Goal: Information Seeking & Learning: Check status

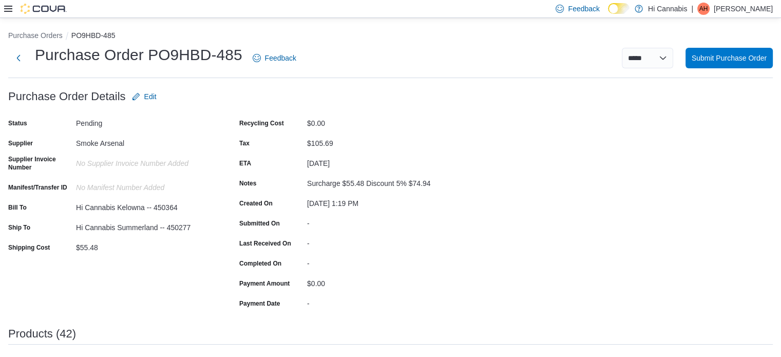
click at [5, 4] on div at bounding box center [35, 9] width 63 height 10
click at [6, 7] on icon at bounding box center [8, 9] width 8 height 8
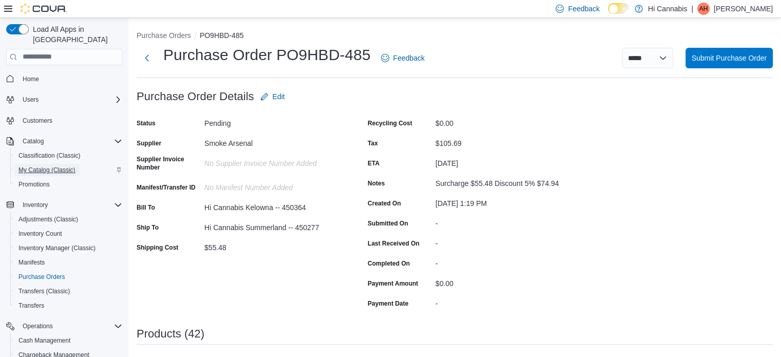
click at [36, 166] on span "My Catalog (Classic)" at bounding box center [46, 170] width 57 height 8
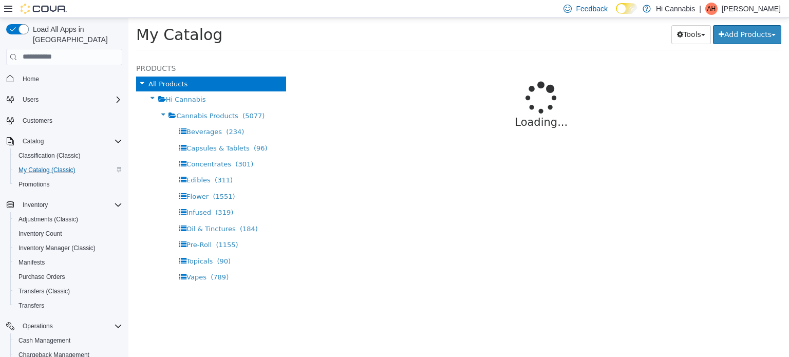
select select "**********"
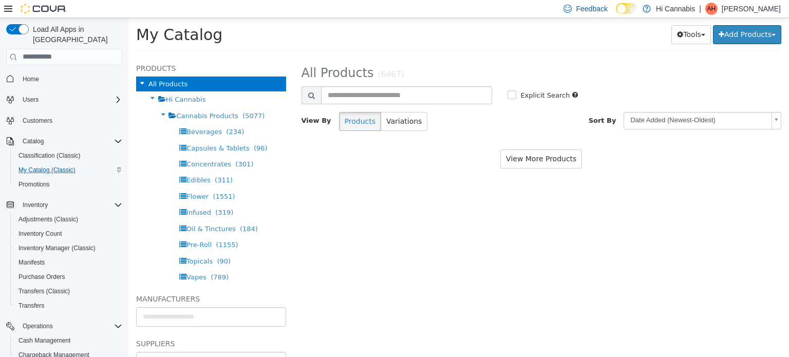
click at [379, 104] on div at bounding box center [542, 105] width 480 height 2
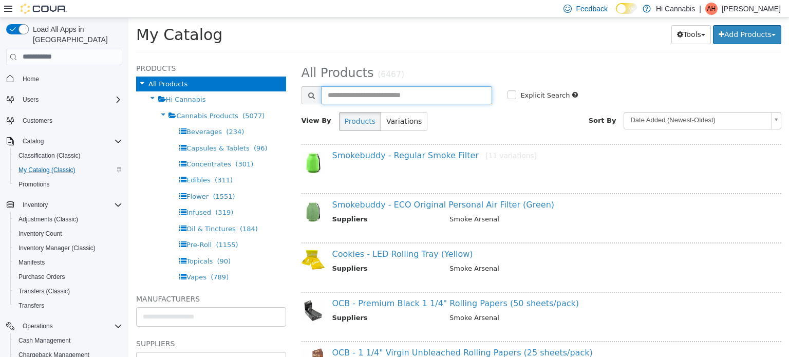
click at [368, 92] on input "text" at bounding box center [407, 95] width 172 height 18
paste input "*******"
type input "*******"
select select "**********"
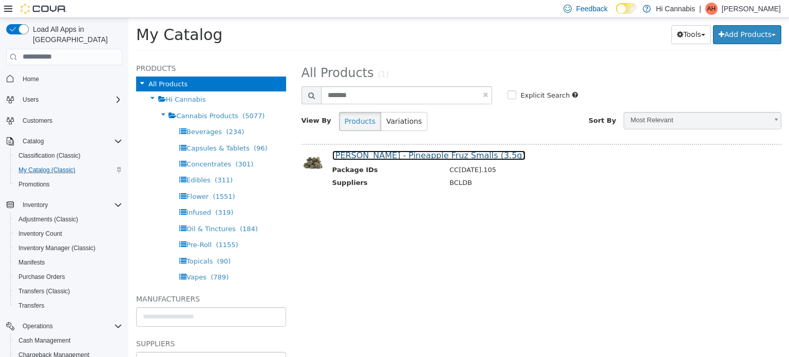
click at [380, 156] on link "BC Smalls - Pineapple Fruz Smalls (3.5g)" at bounding box center [428, 155] width 193 height 10
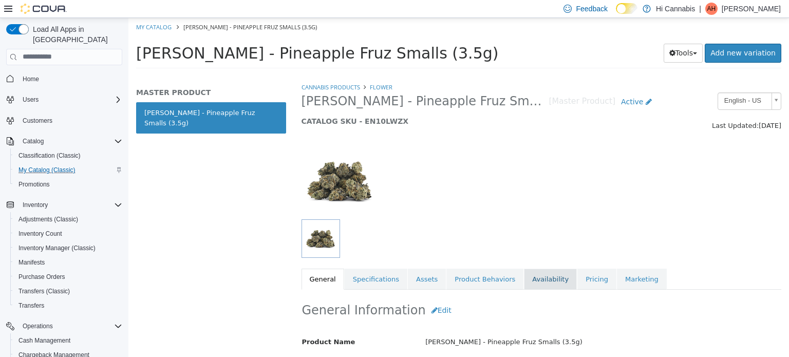
click at [524, 283] on link "Availability" at bounding box center [550, 279] width 53 height 22
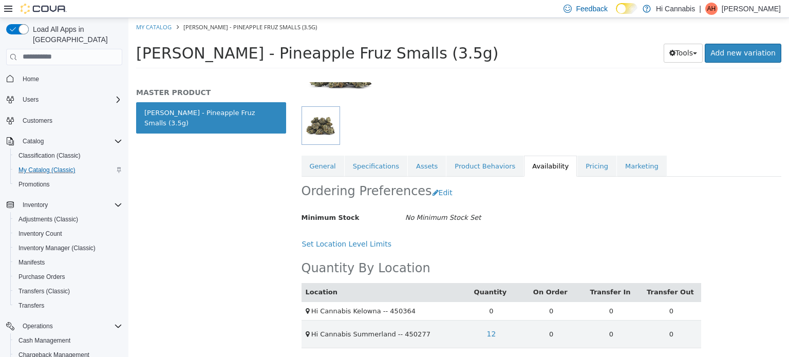
scroll to position [113, 0]
click at [490, 313] on td "0" at bounding box center [491, 310] width 60 height 19
click at [489, 312] on td "0" at bounding box center [491, 310] width 60 height 19
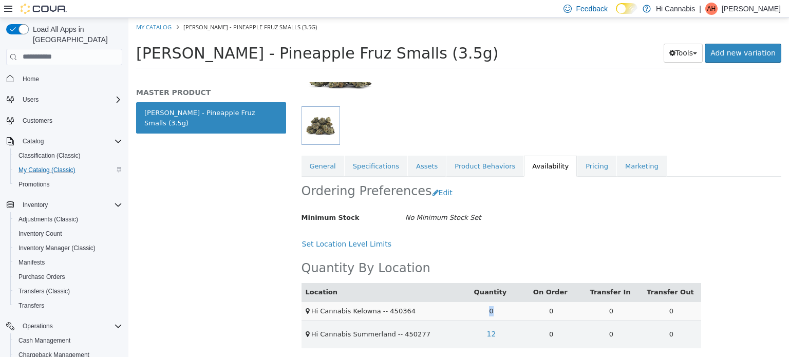
click at [489, 312] on td "0" at bounding box center [491, 310] width 60 height 19
click at [555, 248] on div "Set Location Level Limits" at bounding box center [502, 243] width 400 height 19
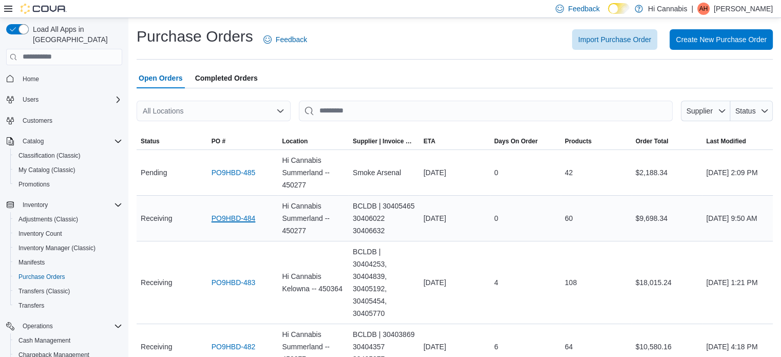
click at [243, 220] on link "PO9HBD-484" at bounding box center [234, 218] width 44 height 12
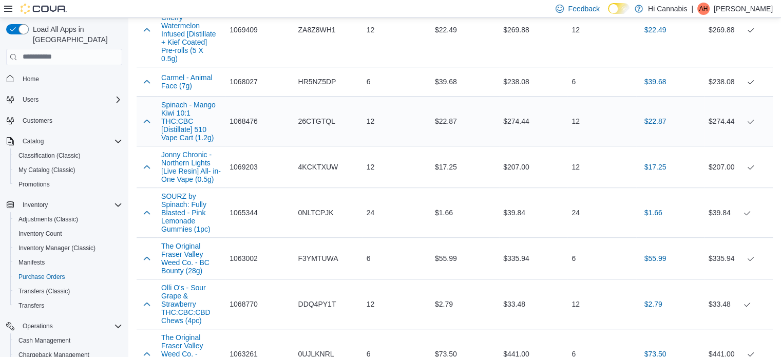
scroll to position [565, 0]
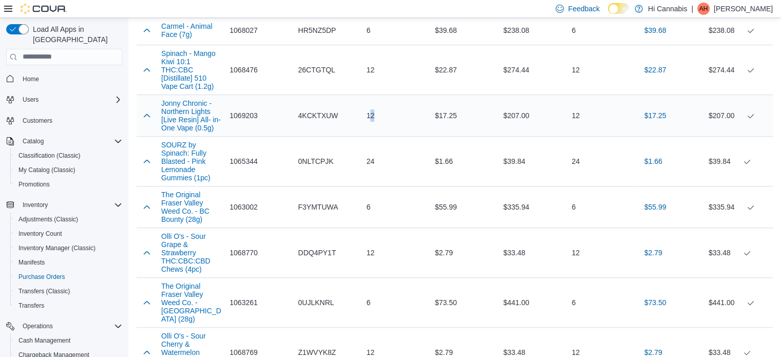
drag, startPoint x: 195, startPoint y: 93, endPoint x: 375, endPoint y: 108, distance: 180.4
click at [375, 108] on div "12" at bounding box center [397, 115] width 68 height 21
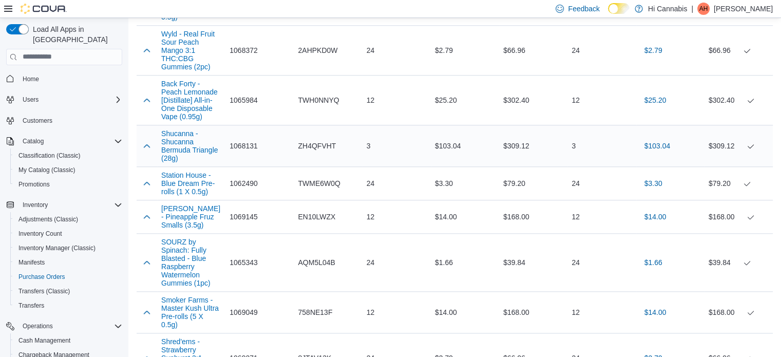
scroll to position [983, 0]
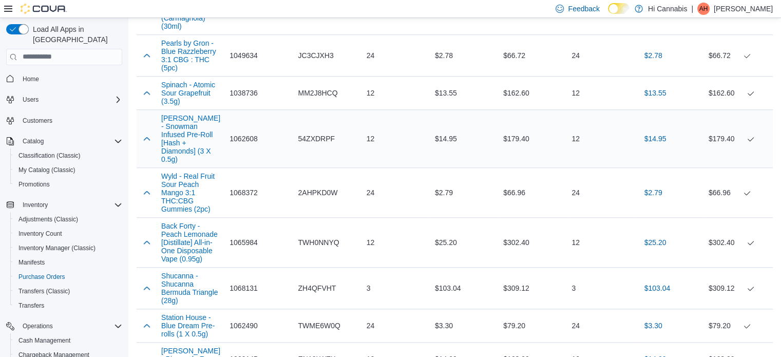
click at [381, 128] on div "12" at bounding box center [397, 138] width 68 height 21
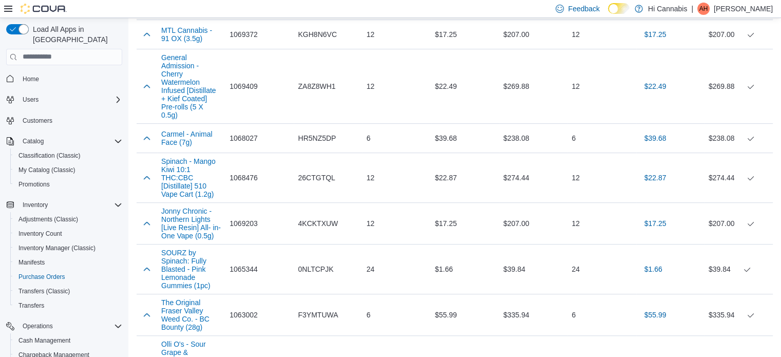
scroll to position [315, 0]
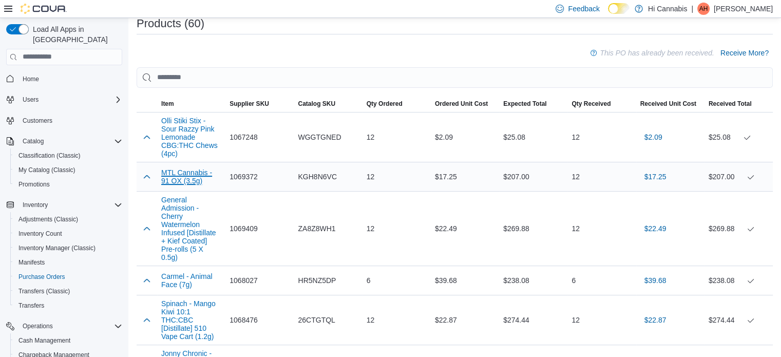
click at [171, 173] on button "MTL Cannabis - 91 OX (3.5g)" at bounding box center [191, 176] width 60 height 16
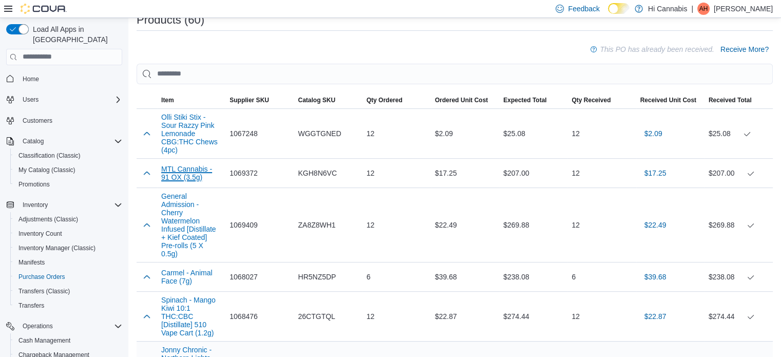
scroll to position [418, 0]
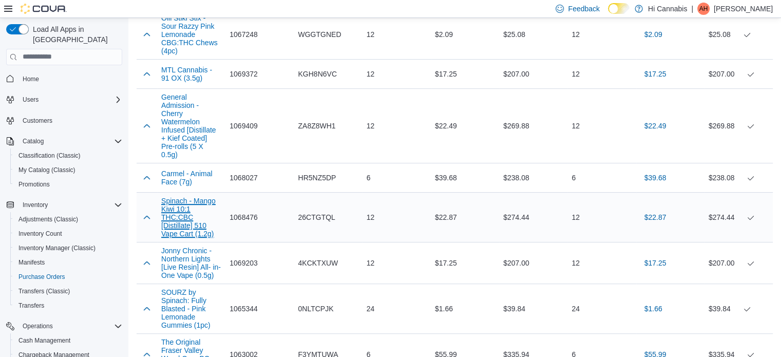
click at [179, 214] on button "Spinach - Mango Kiwi 10:1 THC:CBC [Distillate] 510 Vape Cart (1.2g)" at bounding box center [191, 217] width 60 height 41
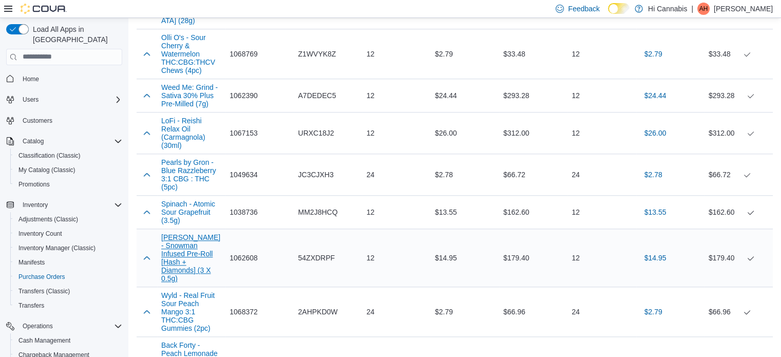
scroll to position [880, 0]
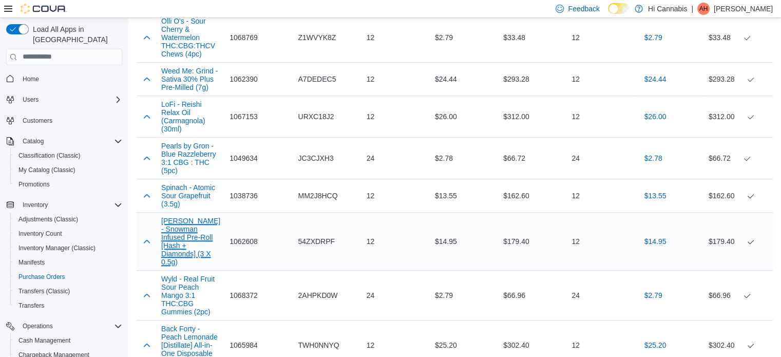
click at [177, 246] on button "BC Green - Snowman Infused Pre-Roll [Hash + Diamonds] (3 X 0.5g)" at bounding box center [191, 241] width 60 height 49
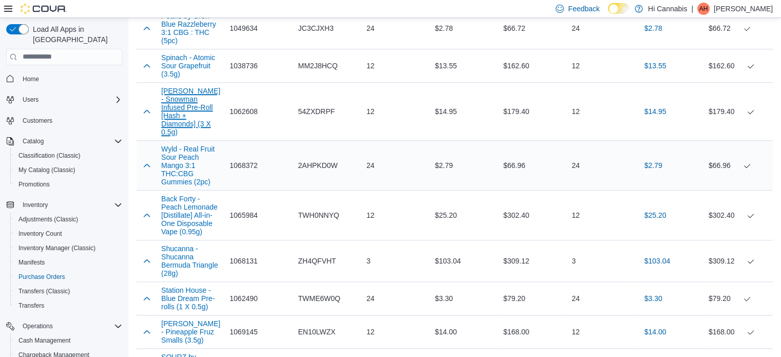
scroll to position [1034, 0]
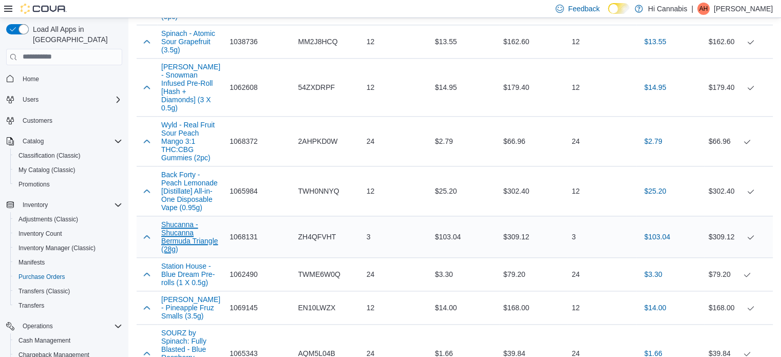
click at [181, 230] on button "Shucanna - Shucanna Bermuda Triangle (28g)" at bounding box center [191, 236] width 60 height 33
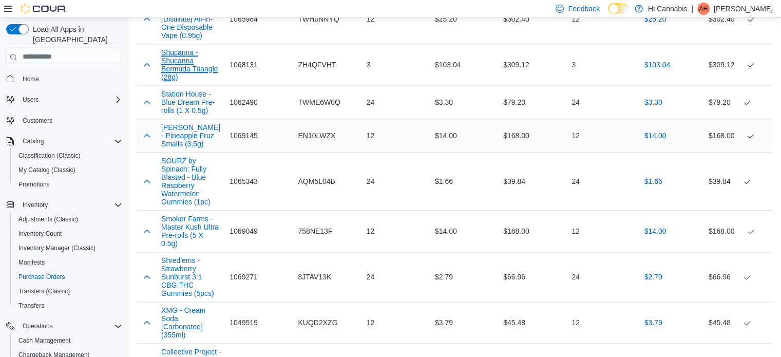
scroll to position [1188, 0]
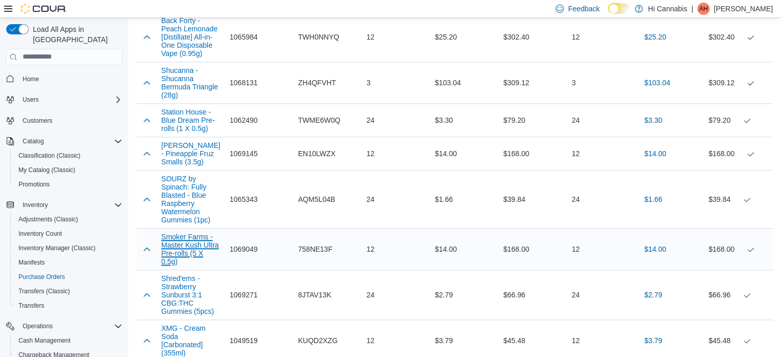
click at [198, 244] on button "Smoker Farms - Master Kush Ultra Pre-rolls (5 X 0.5g)" at bounding box center [191, 249] width 60 height 33
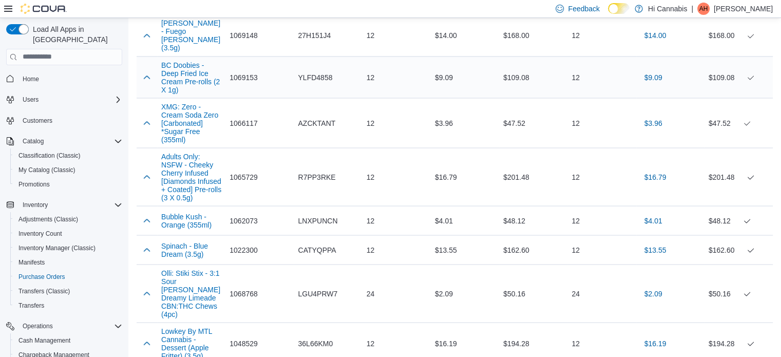
scroll to position [1907, 0]
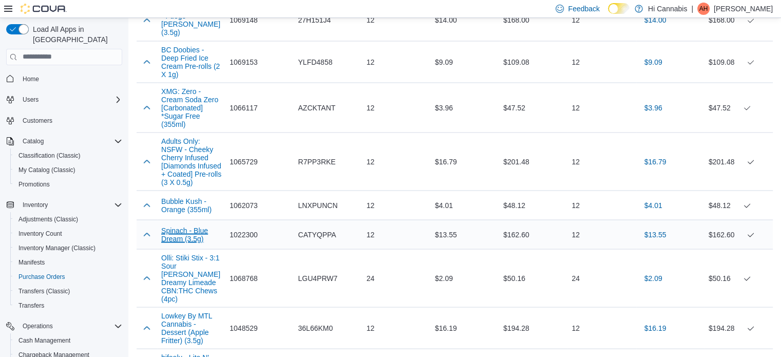
click at [200, 226] on button "Spinach - Blue Dream (3.5g)" at bounding box center [191, 234] width 60 height 16
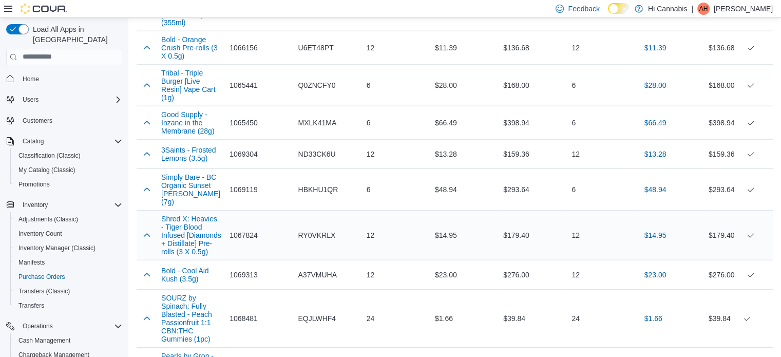
scroll to position [2626, 0]
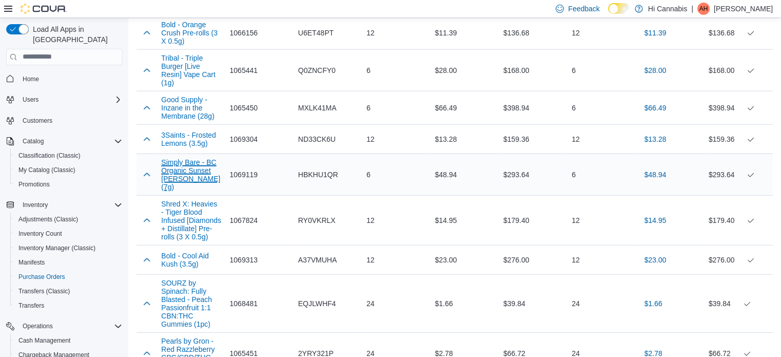
click at [195, 158] on button "Simply Bare - BC Organic Sunset Runtz (7g)" at bounding box center [191, 174] width 60 height 33
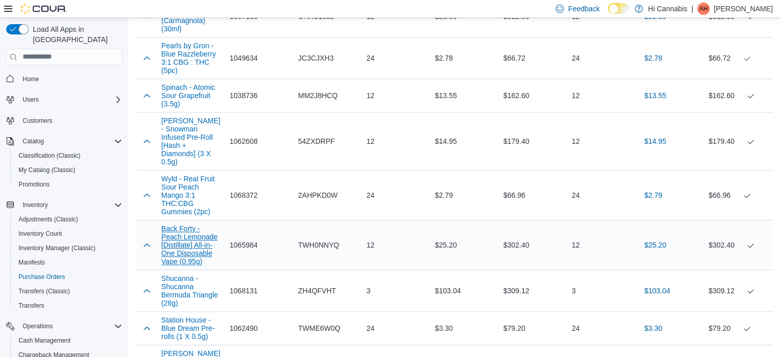
scroll to position [983, 0]
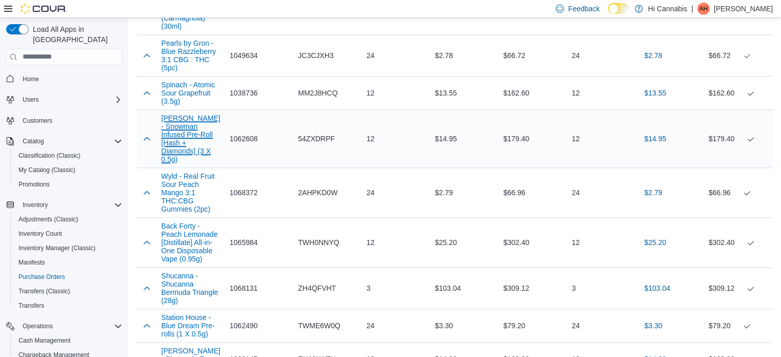
click at [170, 127] on button "[PERSON_NAME] - Snowman Infused Pre-Roll [Hash + Diamonds] (3 X 0.5g)" at bounding box center [191, 138] width 60 height 49
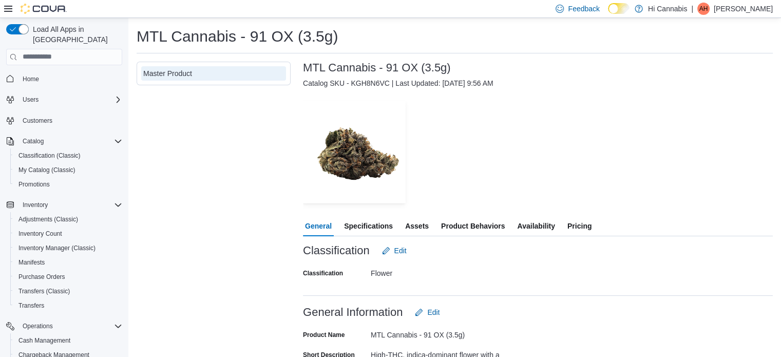
click at [524, 231] on span "Availability" at bounding box center [535, 226] width 37 height 21
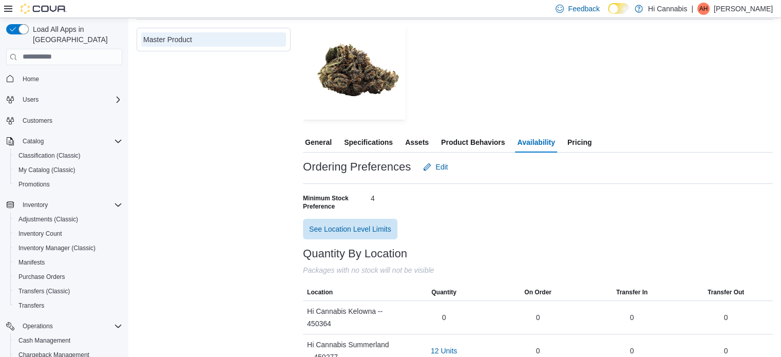
scroll to position [51, 0]
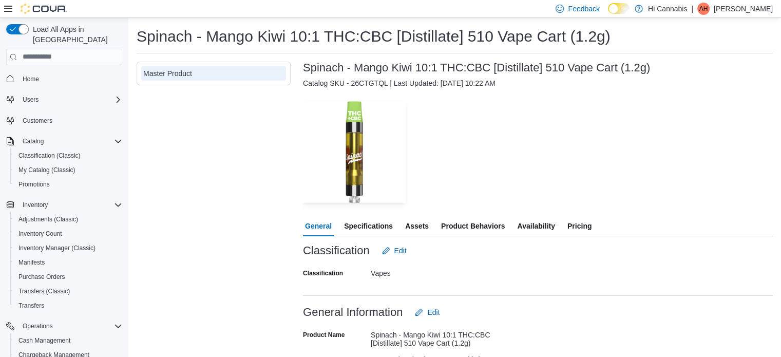
click at [492, 223] on span "Product Behaviors" at bounding box center [473, 226] width 64 height 21
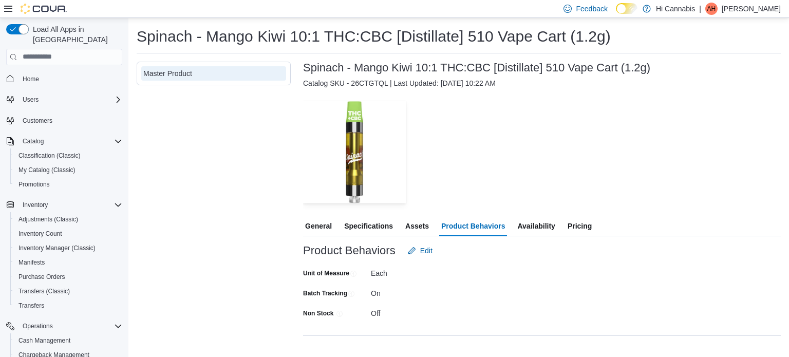
click at [533, 226] on span "Availability" at bounding box center [535, 226] width 37 height 21
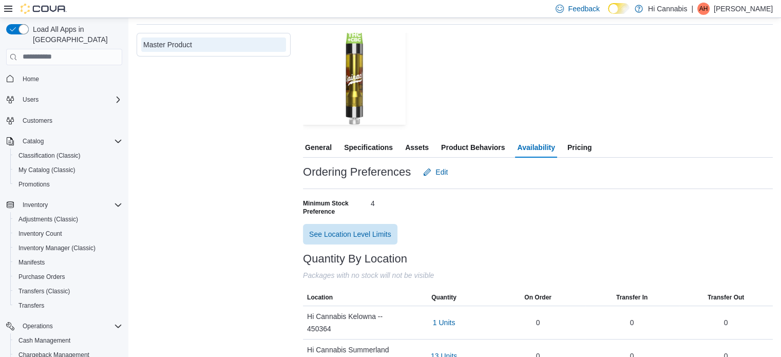
scroll to position [51, 0]
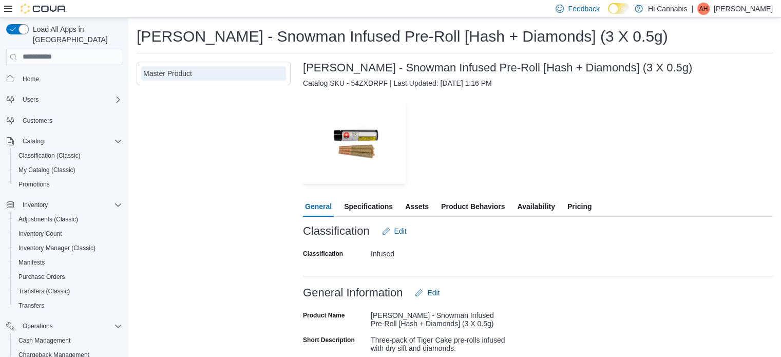
click at [550, 210] on span "Availability" at bounding box center [535, 206] width 37 height 21
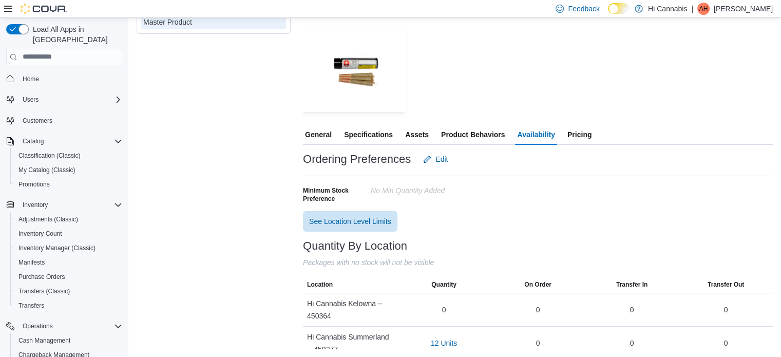
scroll to position [31, 0]
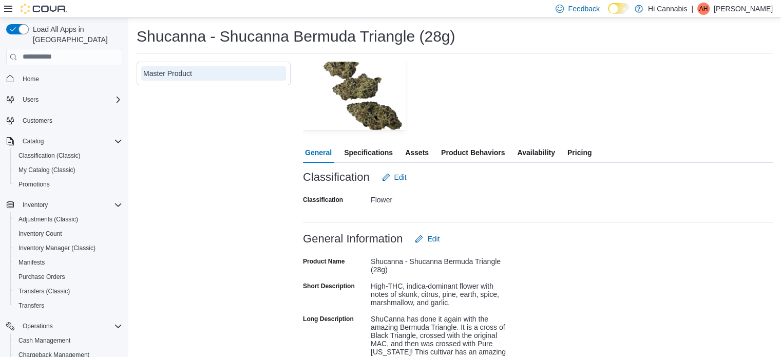
scroll to position [103, 0]
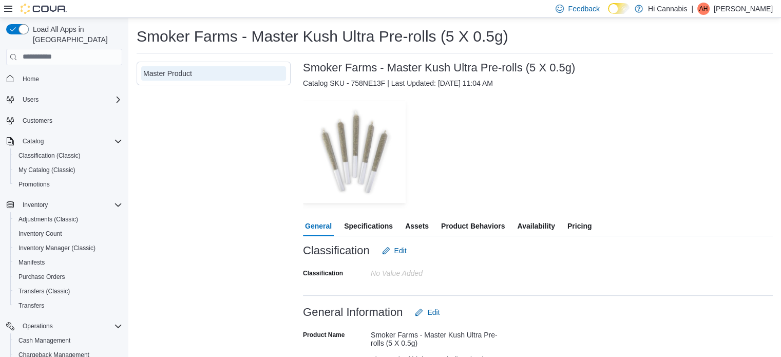
click at [533, 222] on span "Availability" at bounding box center [535, 226] width 37 height 21
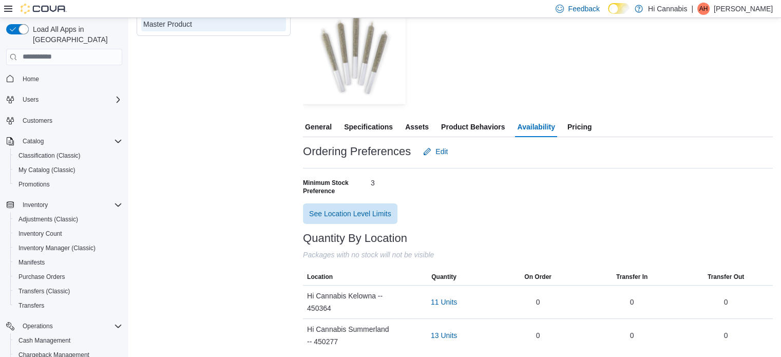
scroll to position [51, 0]
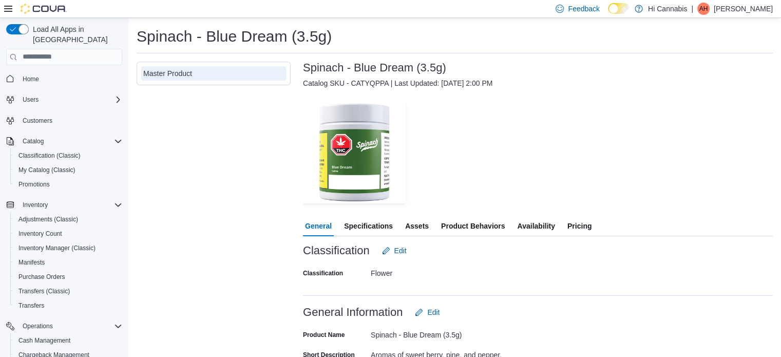
click at [539, 227] on span "Availability" at bounding box center [535, 226] width 37 height 21
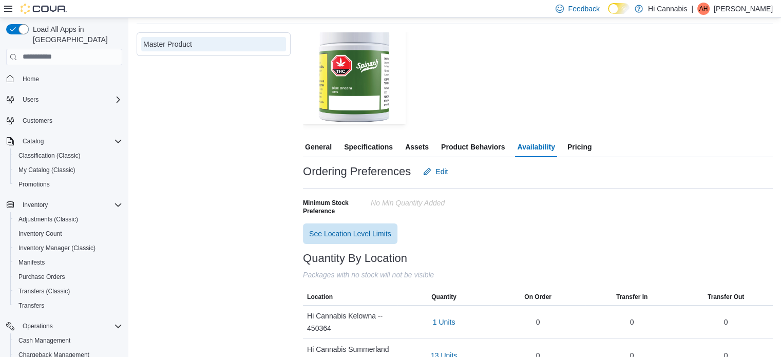
scroll to position [51, 0]
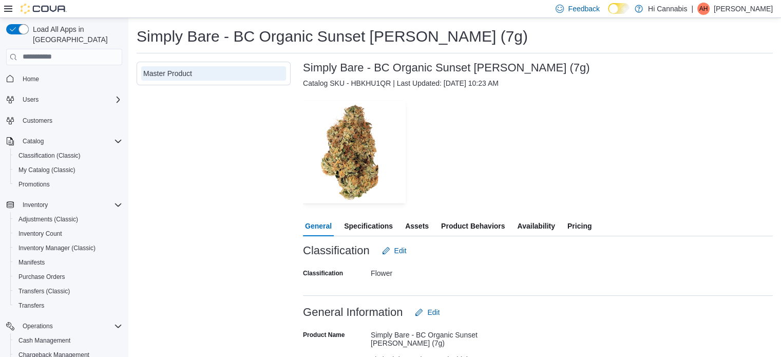
scroll to position [154, 0]
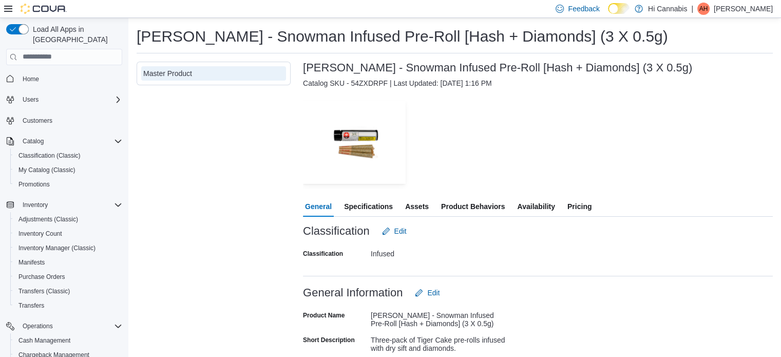
click at [533, 211] on span "Availability" at bounding box center [535, 206] width 37 height 21
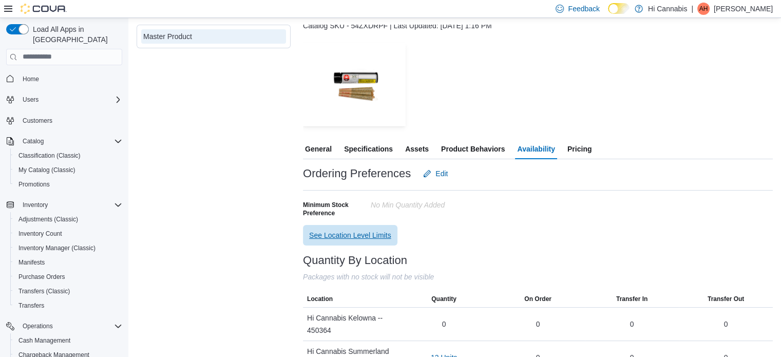
scroll to position [31, 0]
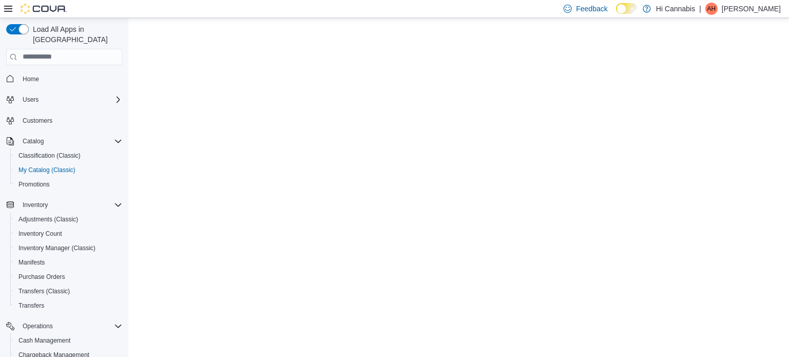
select select "**********"
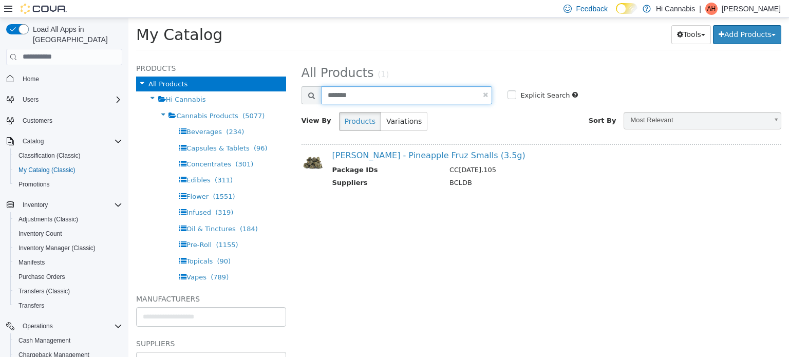
click at [399, 95] on input "*******" at bounding box center [407, 95] width 172 height 18
type input "**********"
select select "**********"
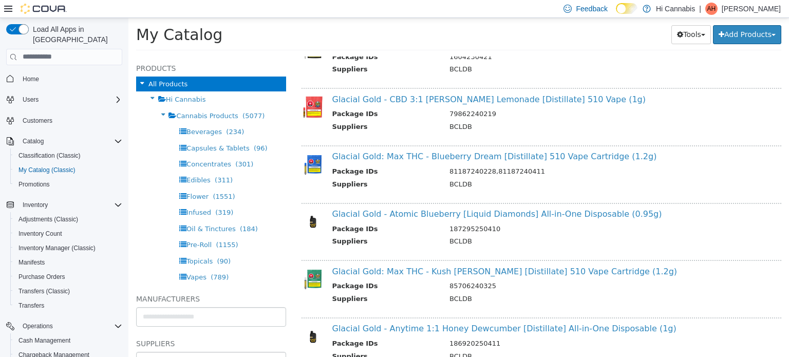
scroll to position [925, 0]
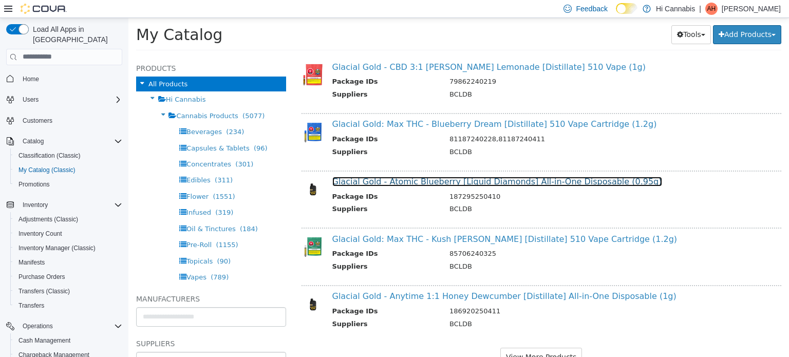
click at [423, 179] on link "Glacial Gold - Atomic Blueberry [Liquid Diamonds] All-in-One Disposable (0.95g)" at bounding box center [497, 181] width 330 height 10
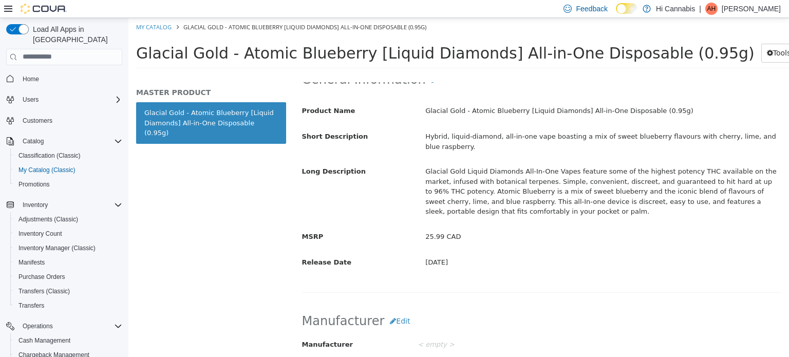
scroll to position [360, 0]
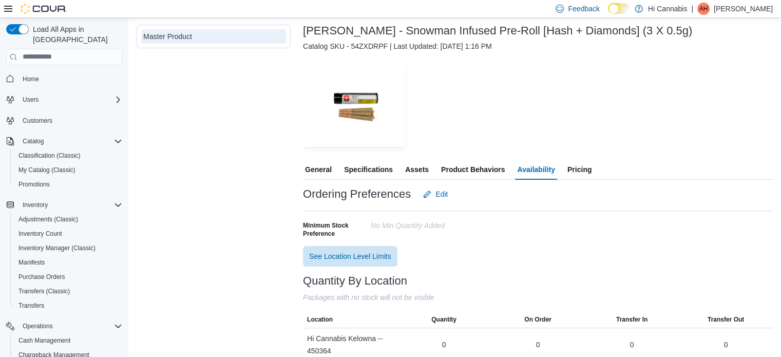
scroll to position [31, 0]
